Goal: Task Accomplishment & Management: Use online tool/utility

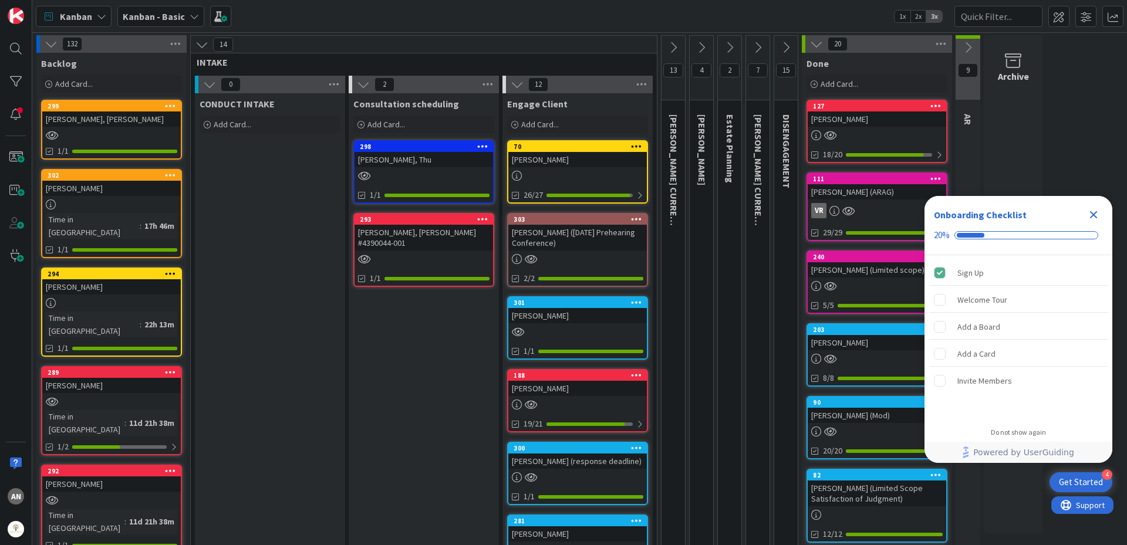
click at [966, 44] on icon at bounding box center [967, 47] width 13 height 13
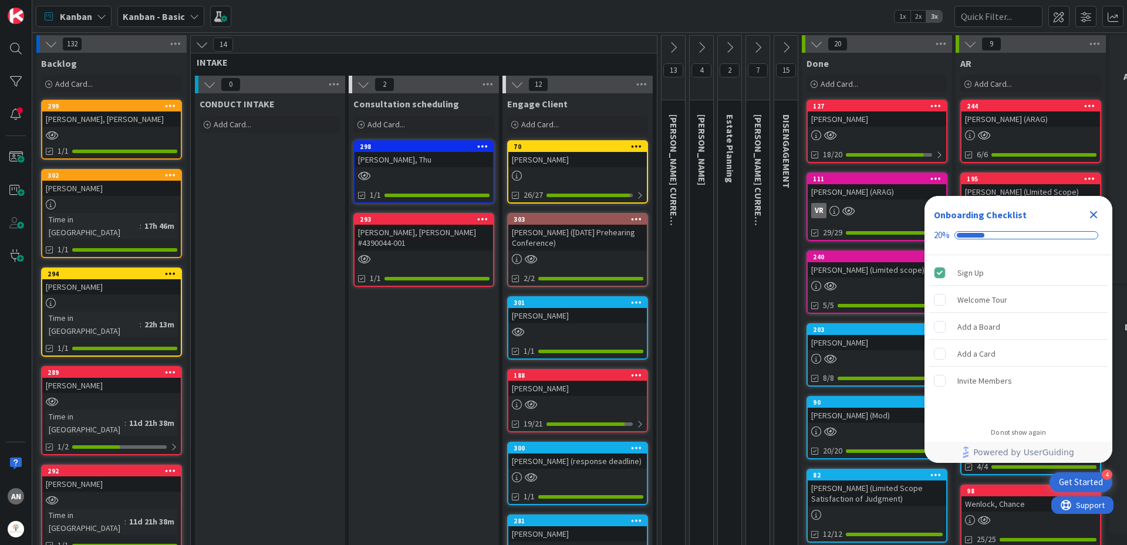
click at [1090, 210] on icon "Close Checklist" at bounding box center [1093, 215] width 14 height 14
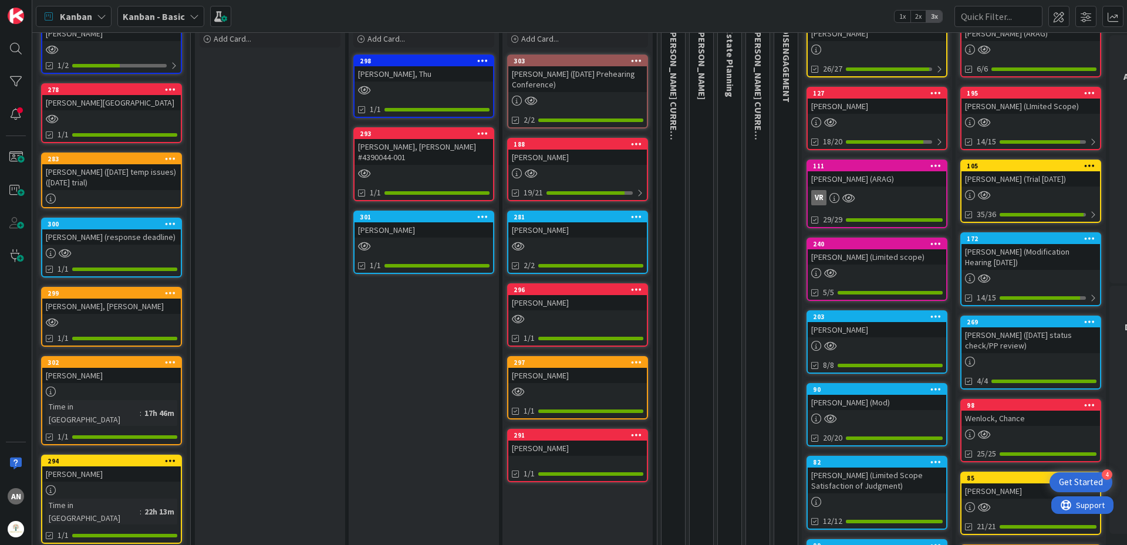
scroll to position [235, 0]
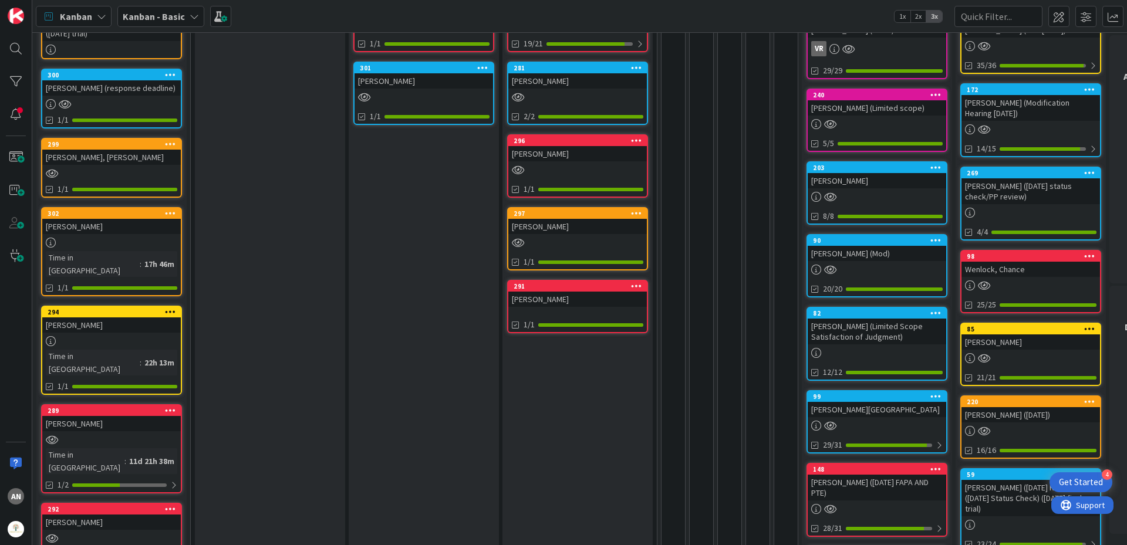
click at [555, 295] on div "[PERSON_NAME]" at bounding box center [577, 299] width 139 height 15
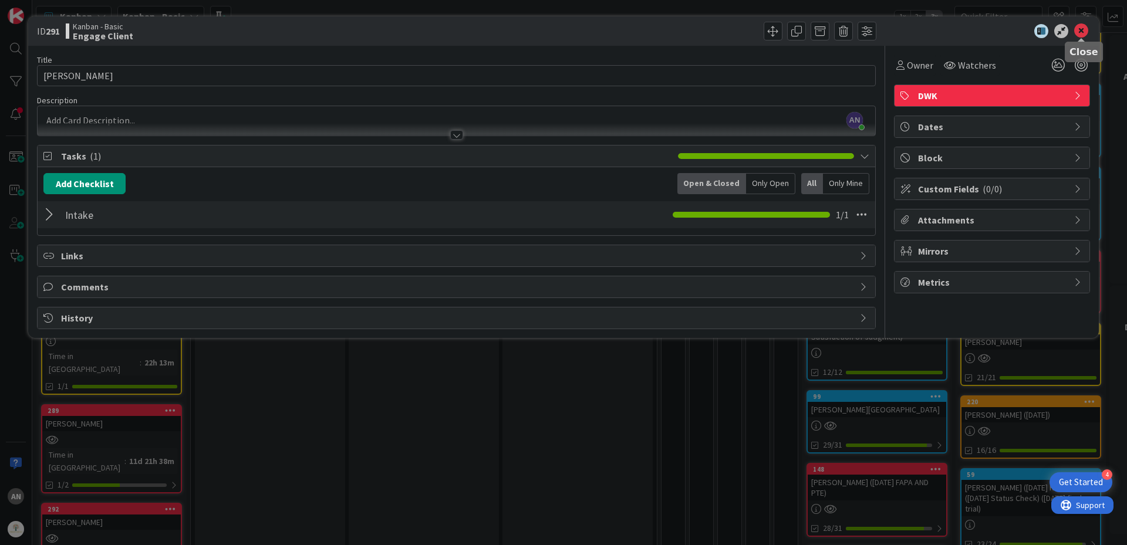
click at [1083, 28] on icon at bounding box center [1081, 31] width 14 height 14
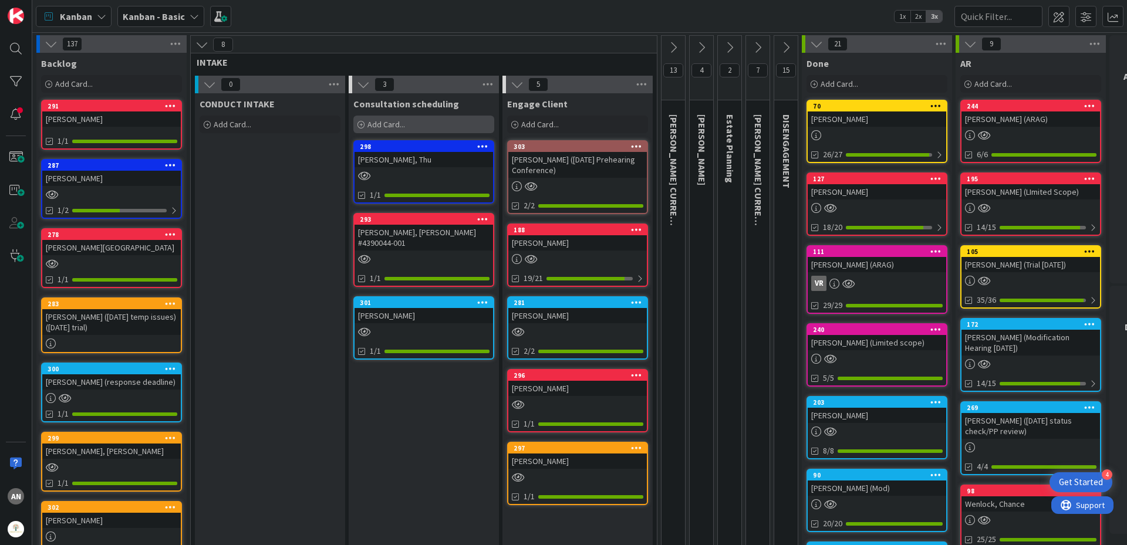
click at [413, 125] on div "Add Card..." at bounding box center [423, 125] width 141 height 18
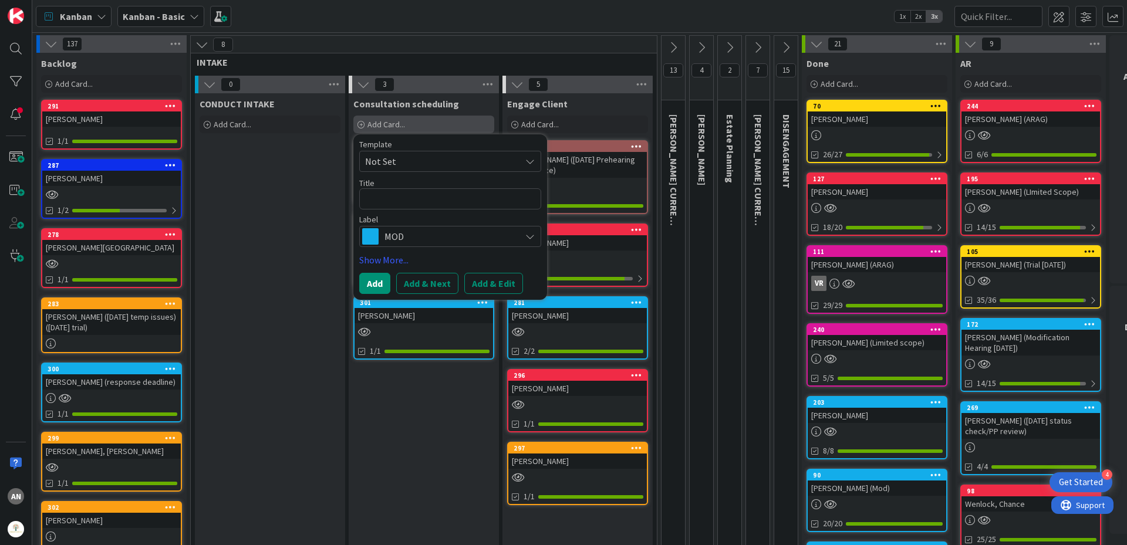
type textarea "x"
type textarea "M"
type textarea "x"
type textarea "Mo"
type textarea "x"
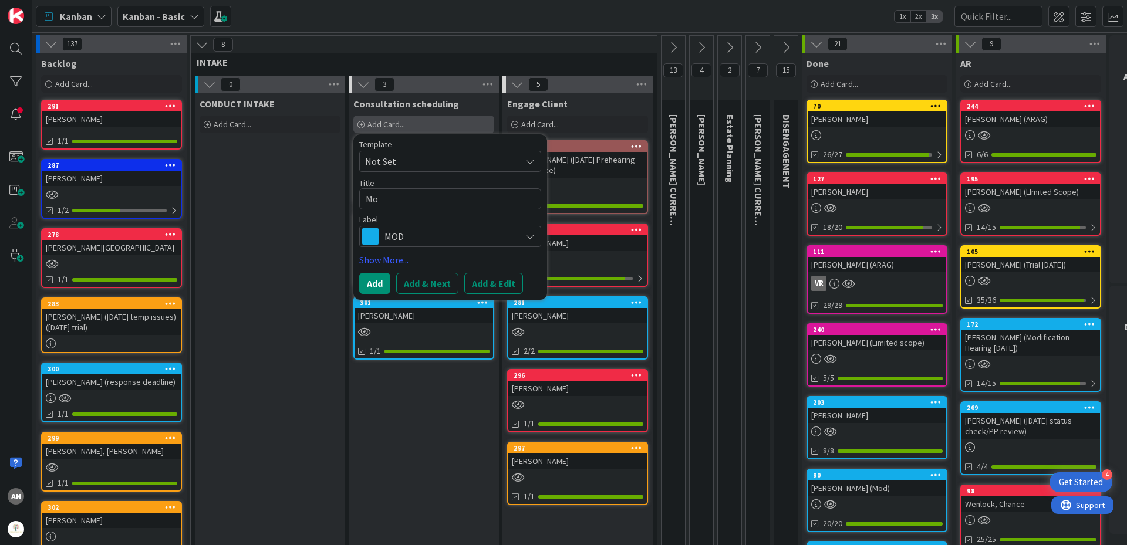
type textarea "Mon"
type textarea "x"
type textarea "Monr"
type textarea "x"
type textarea "Monro"
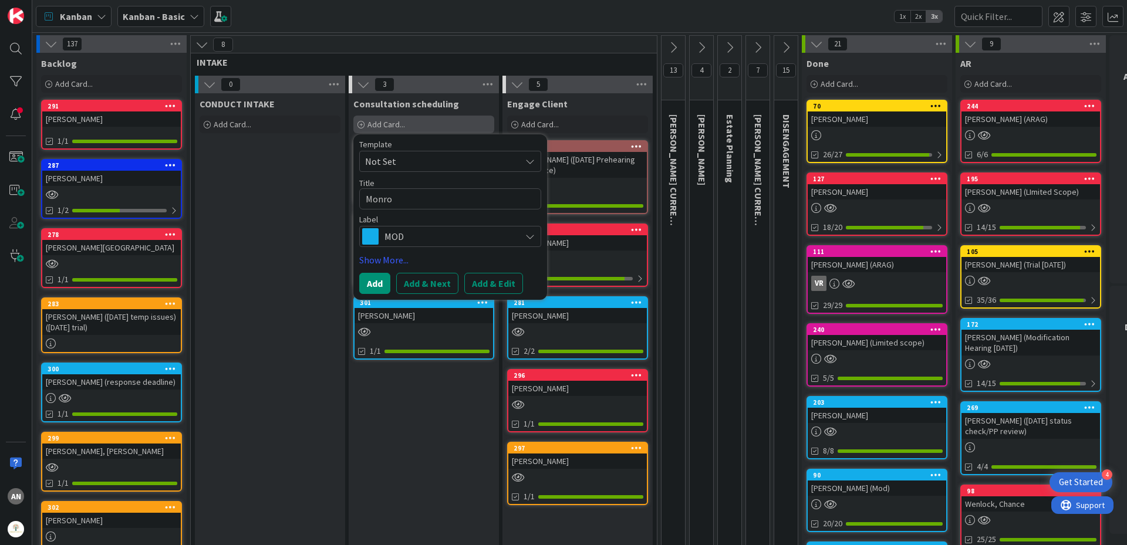
type textarea "x"
type textarea "[PERSON_NAME]"
type textarea "x"
type textarea "[PERSON_NAME],"
type textarea "x"
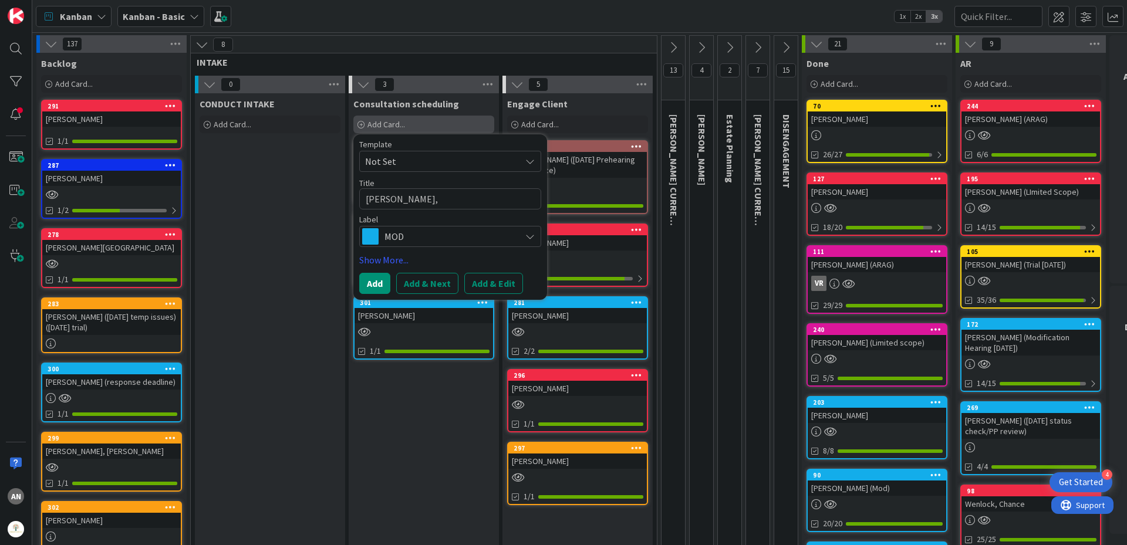
type textarea "[PERSON_NAME],"
type textarea "x"
type textarea "[PERSON_NAME]"
type textarea "x"
type textarea "[PERSON_NAME]"
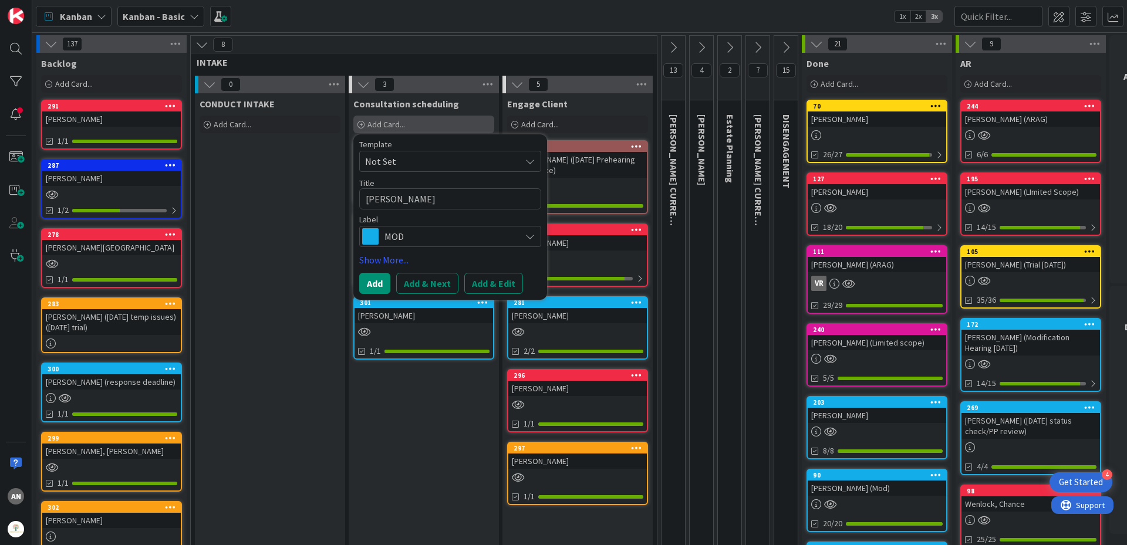
type textarea "x"
type textarea "[PERSON_NAME], Jod"
type textarea "x"
type textarea "[PERSON_NAME]"
click at [406, 243] on span "MOD" at bounding box center [449, 236] width 130 height 16
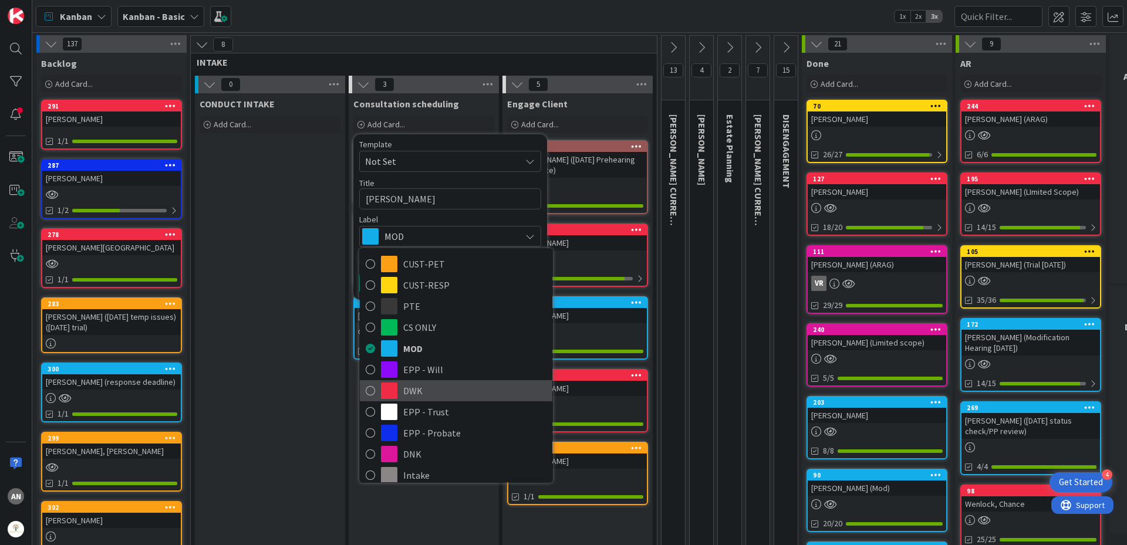
click at [411, 390] on span "DWK" at bounding box center [474, 391] width 143 height 18
type textarea "x"
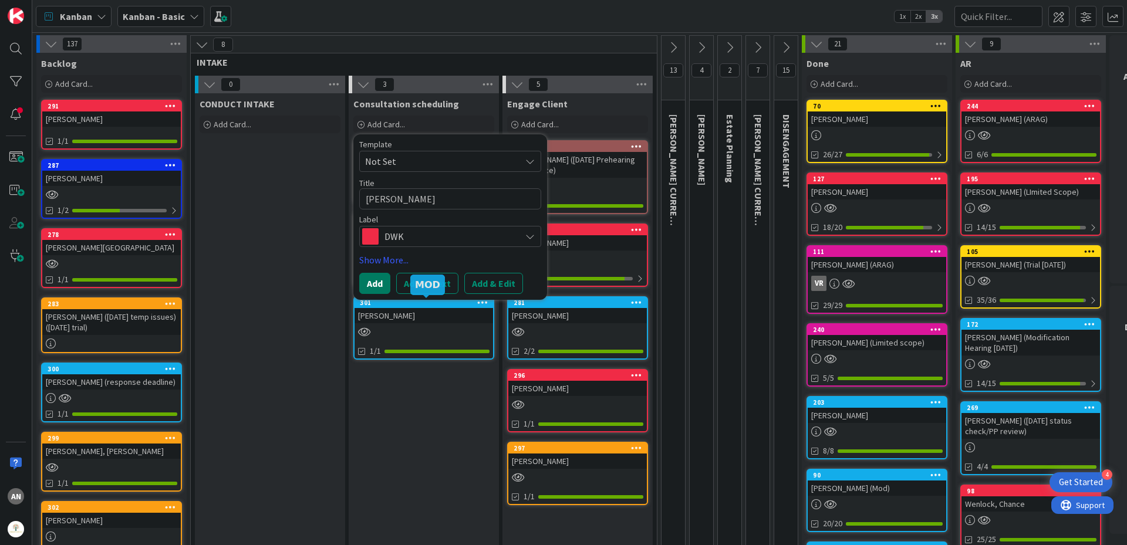
click at [379, 292] on button "Add" at bounding box center [374, 283] width 31 height 21
